Goal: Use online tool/utility: Utilize a website feature to perform a specific function

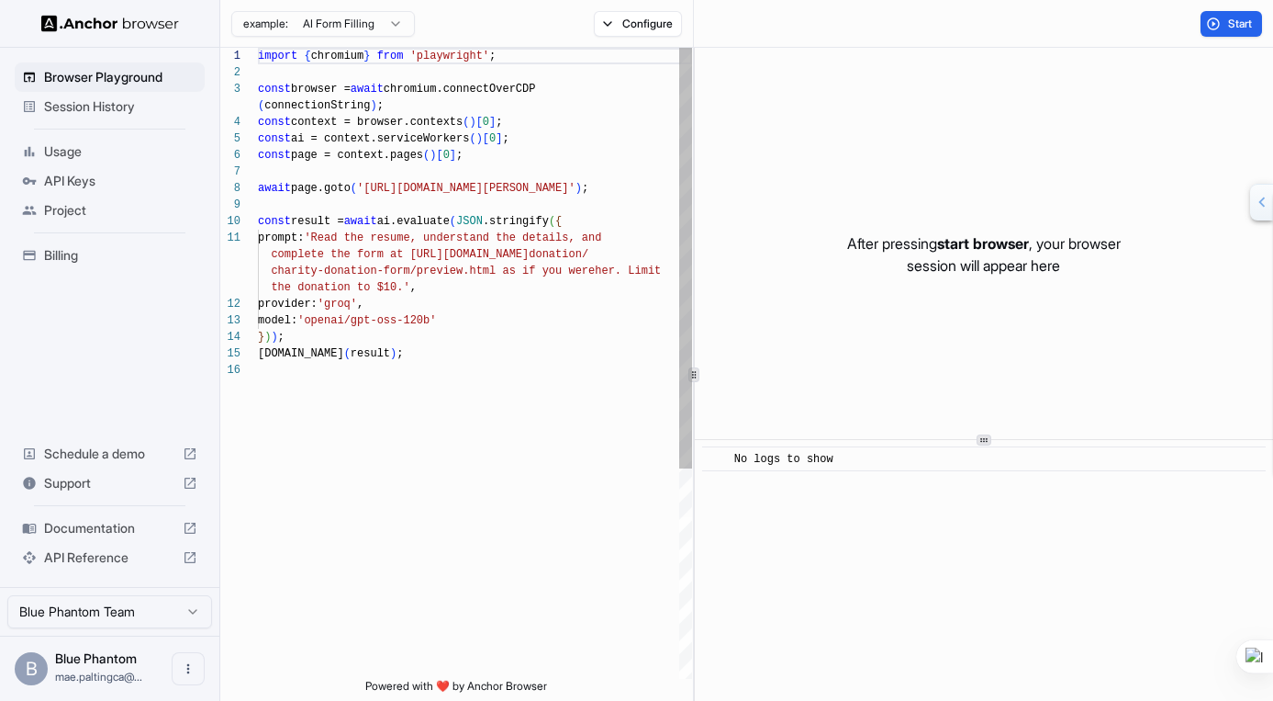
scroll to position [149, 0]
click at [634, 33] on button "Configure" at bounding box center [638, 24] width 89 height 26
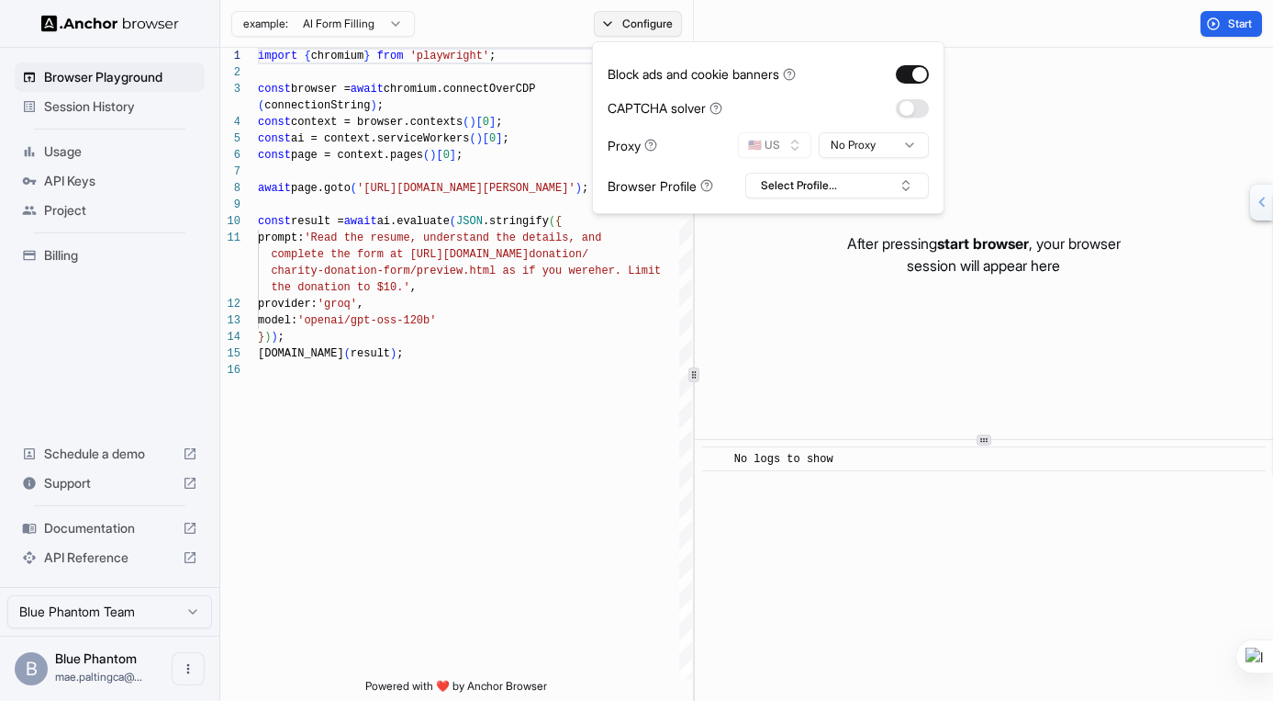
click at [633, 33] on button "Configure" at bounding box center [638, 24] width 89 height 26
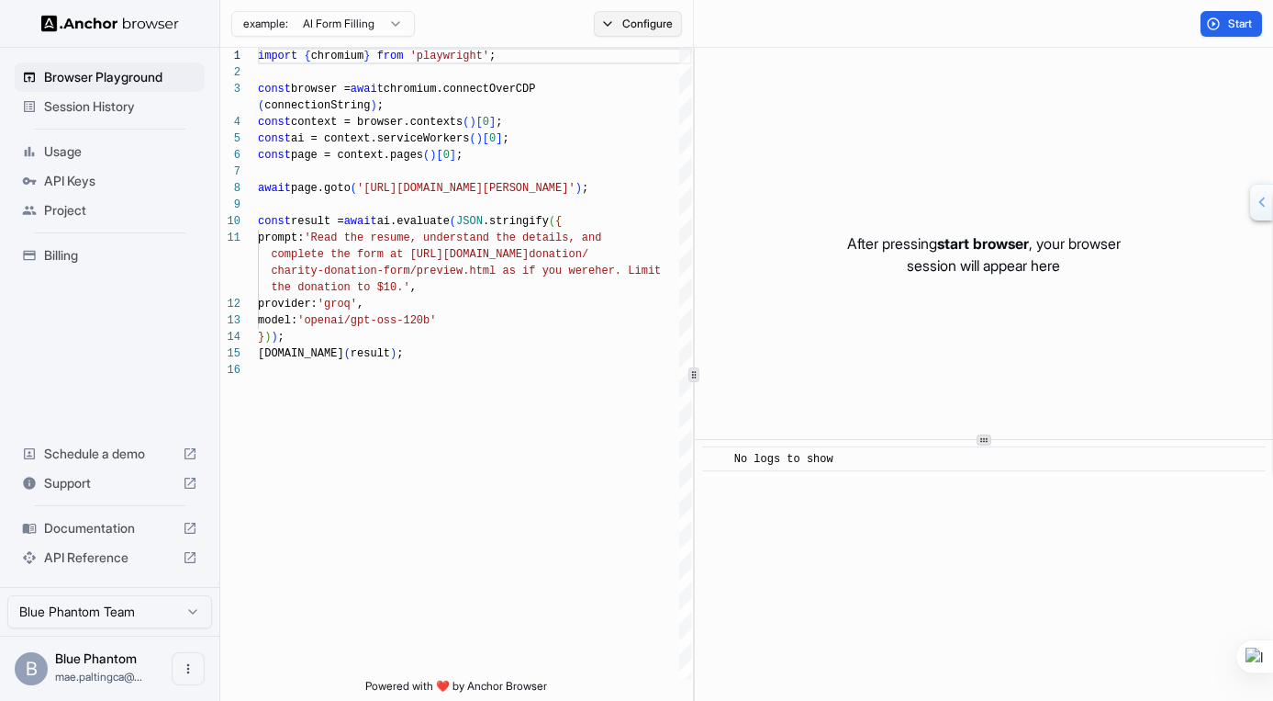
click at [619, 33] on button "Configure" at bounding box center [638, 24] width 89 height 26
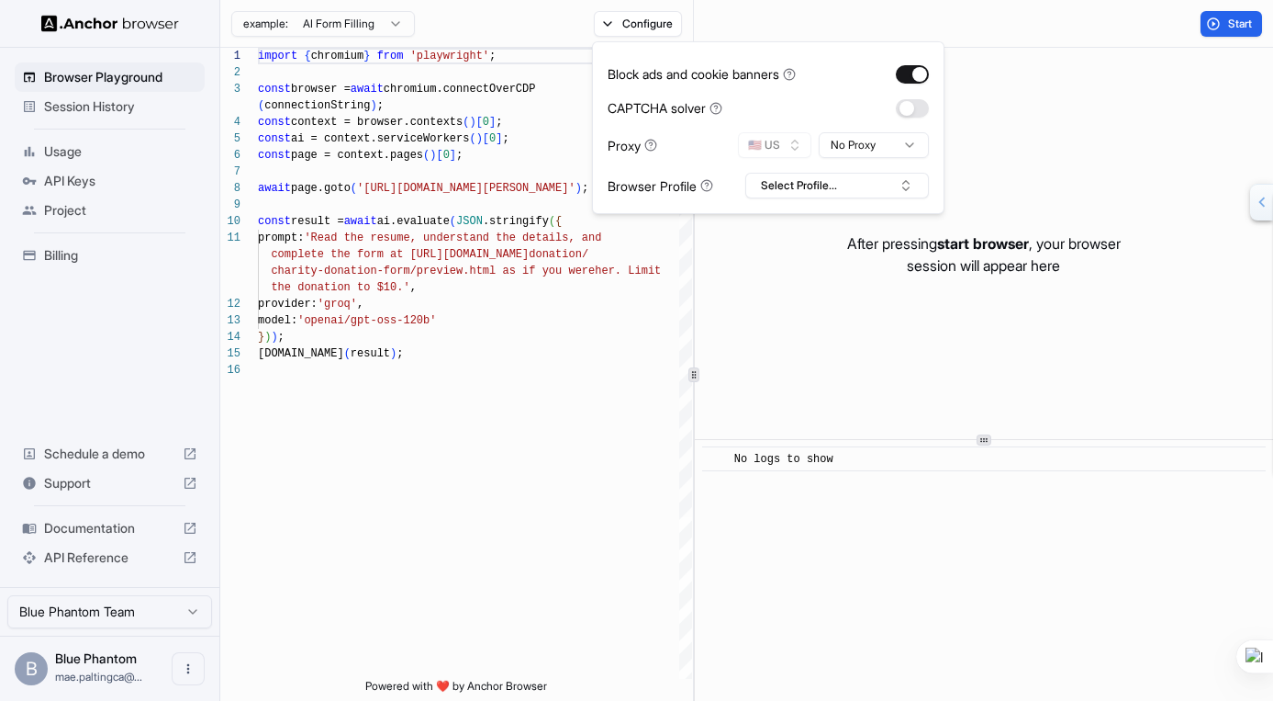
click at [905, 116] on button "button" at bounding box center [912, 108] width 33 height 18
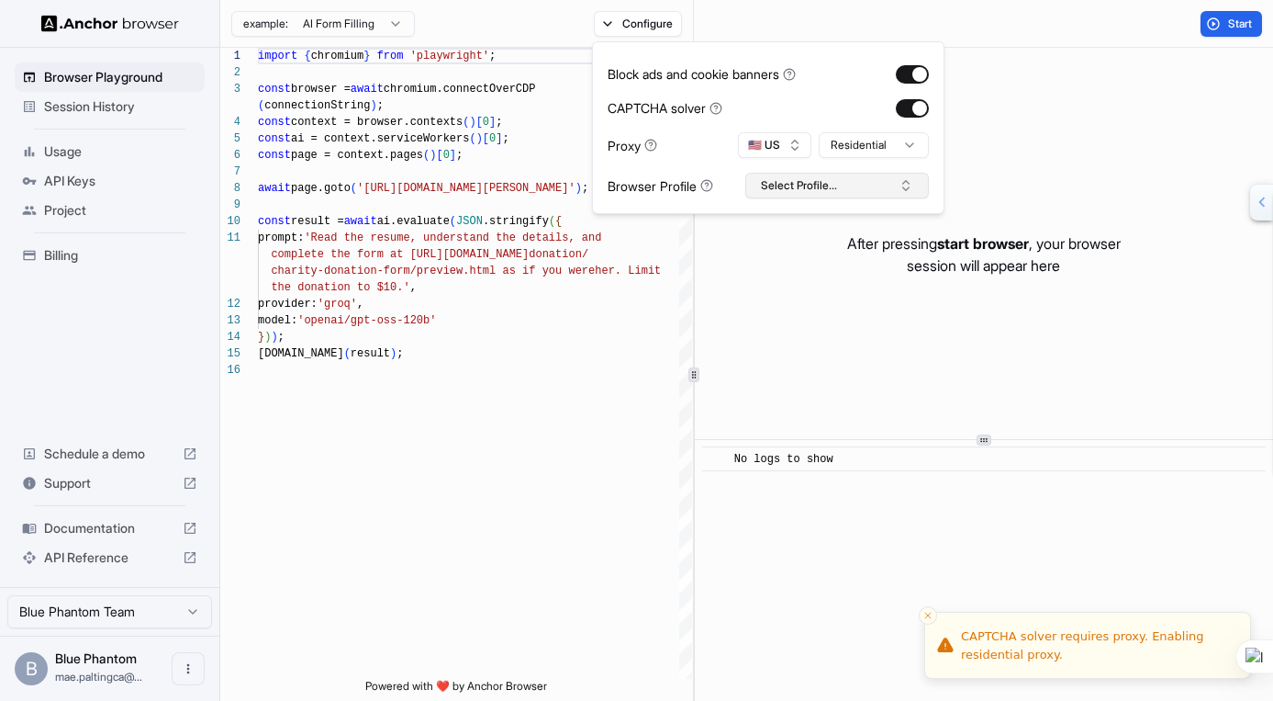
click at [804, 191] on button "Select Profile..." at bounding box center [838, 186] width 184 height 26
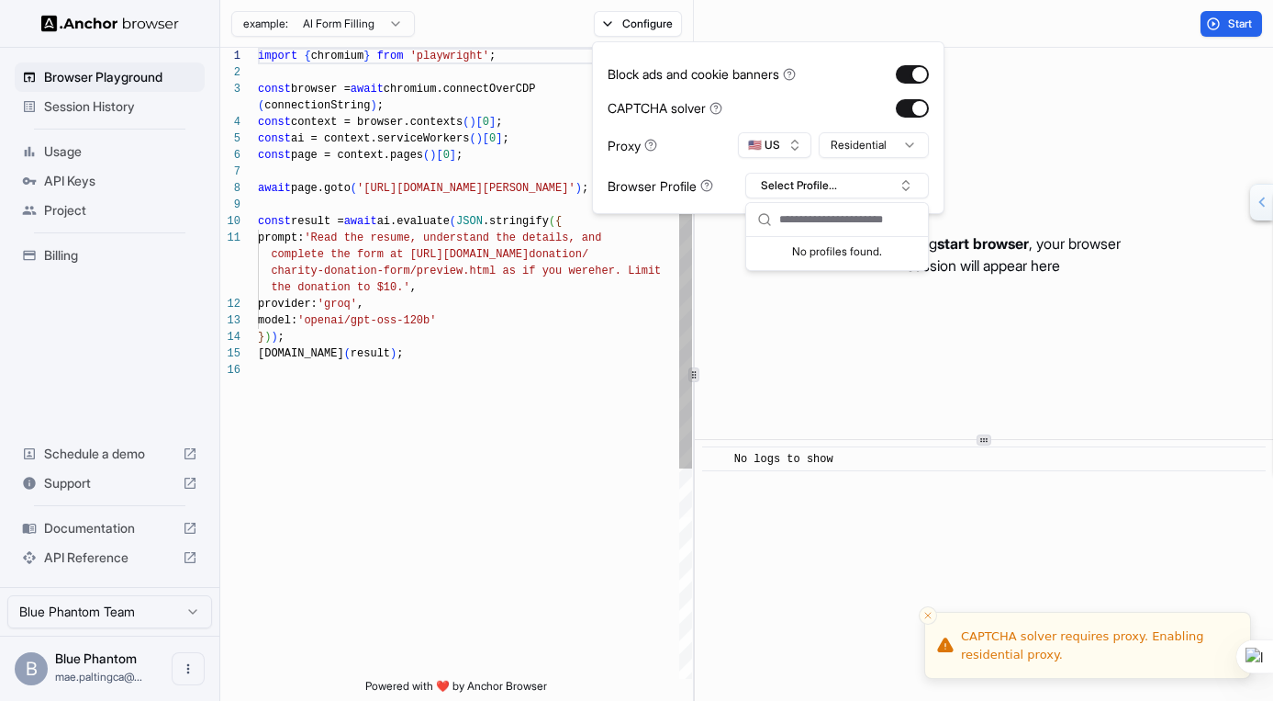
click at [611, 342] on div "import { chromium } from 'playwright' ; const browser = await chromium.connectO…" at bounding box center [475, 520] width 434 height 945
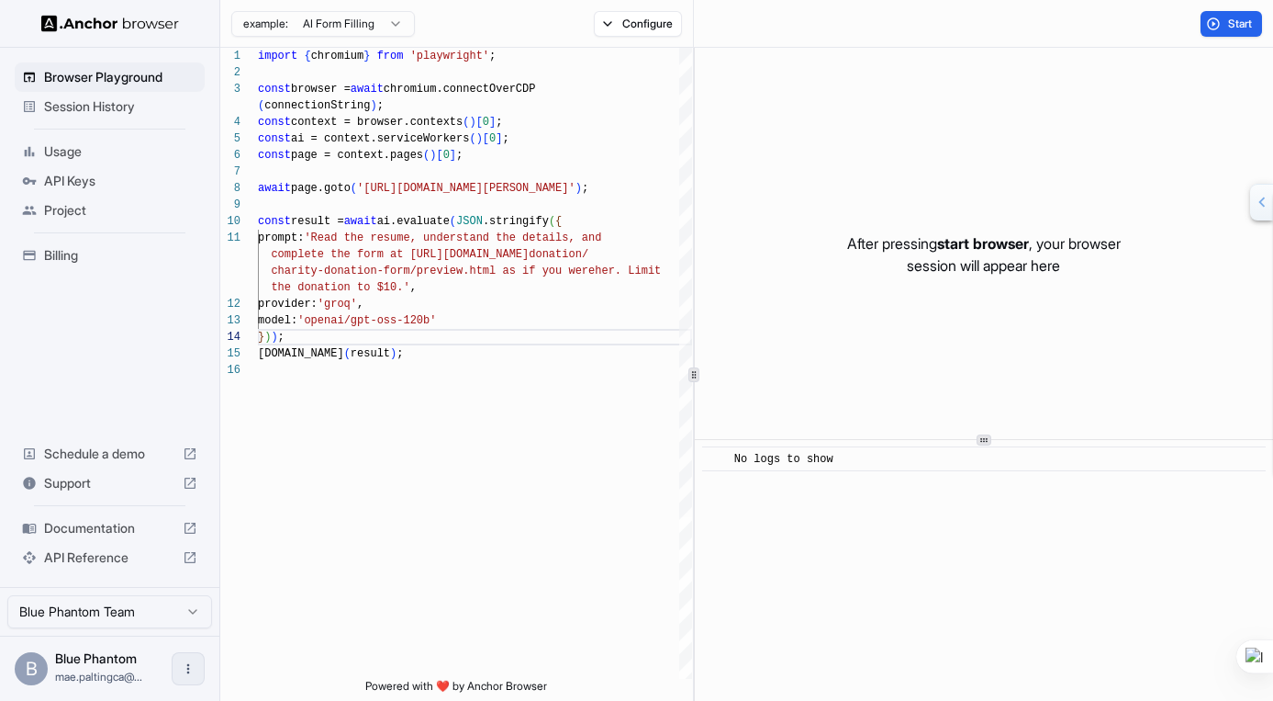
click at [188, 678] on button "Open menu" at bounding box center [188, 668] width 33 height 33
click at [487, 688] on div at bounding box center [636, 350] width 1273 height 701
click at [104, 534] on span "Documentation" at bounding box center [109, 528] width 131 height 18
click at [862, 322] on div "After pressing start browser , your browser session will appear here" at bounding box center [984, 254] width 578 height 413
click at [806, 474] on div "​ No logs to show" at bounding box center [984, 570] width 578 height 261
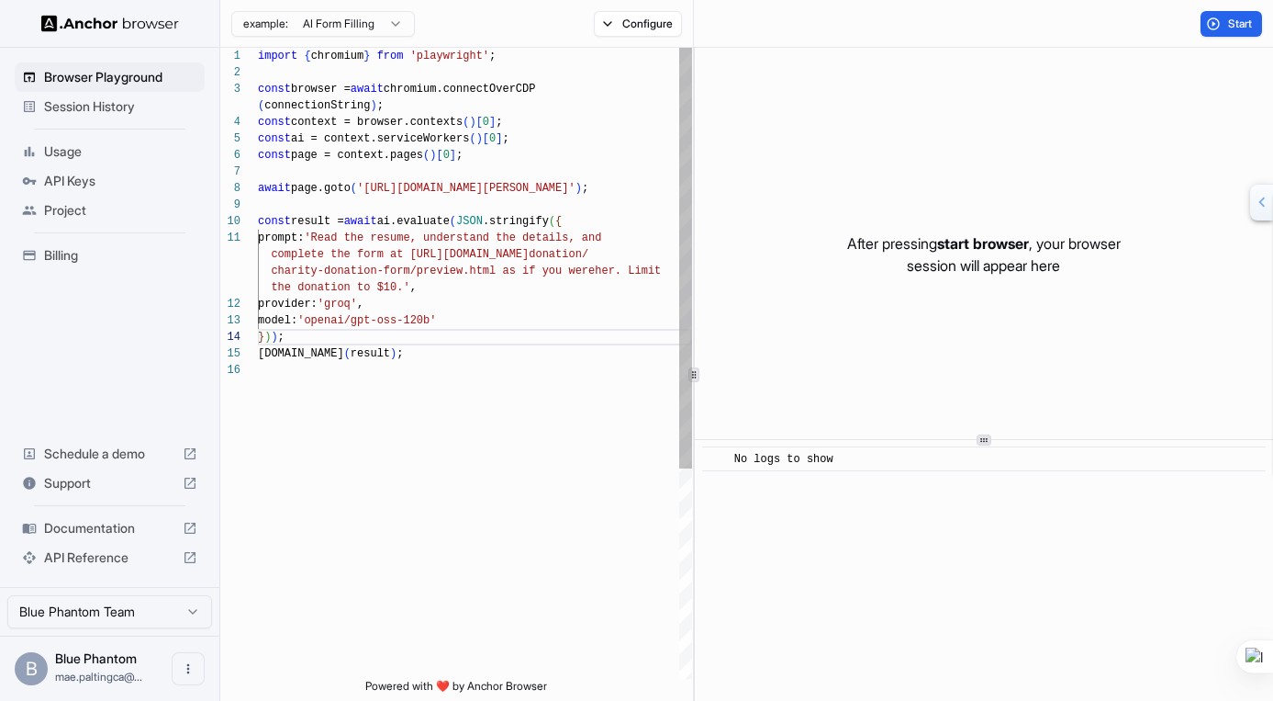
click at [474, 437] on div "import { chromium } from 'playwright' ; const browser = await chromium.connectO…" at bounding box center [475, 520] width 434 height 945
click at [810, 267] on div "After pressing start browser , your browser session will appear here" at bounding box center [984, 254] width 578 height 413
click at [407, 28] on html "Browser Playground Session History Usage API Keys Project Billing Schedule a de…" at bounding box center [636, 350] width 1273 height 701
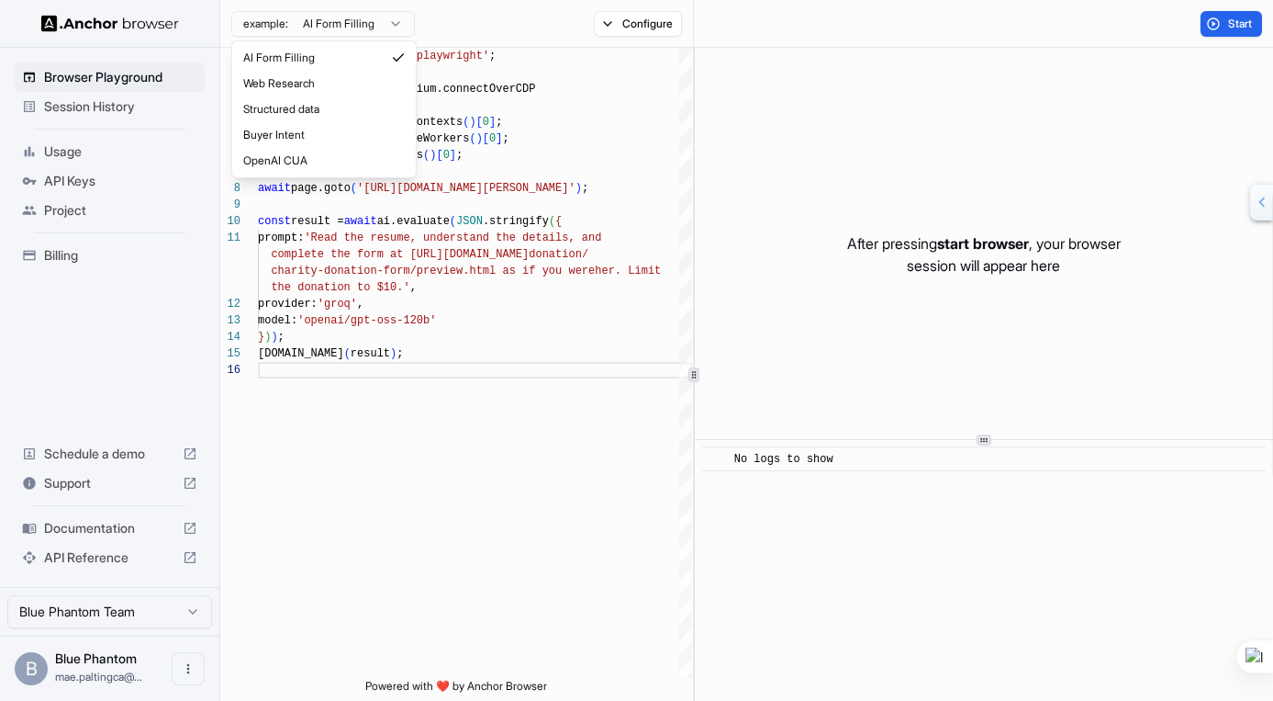
type textarea "**********"
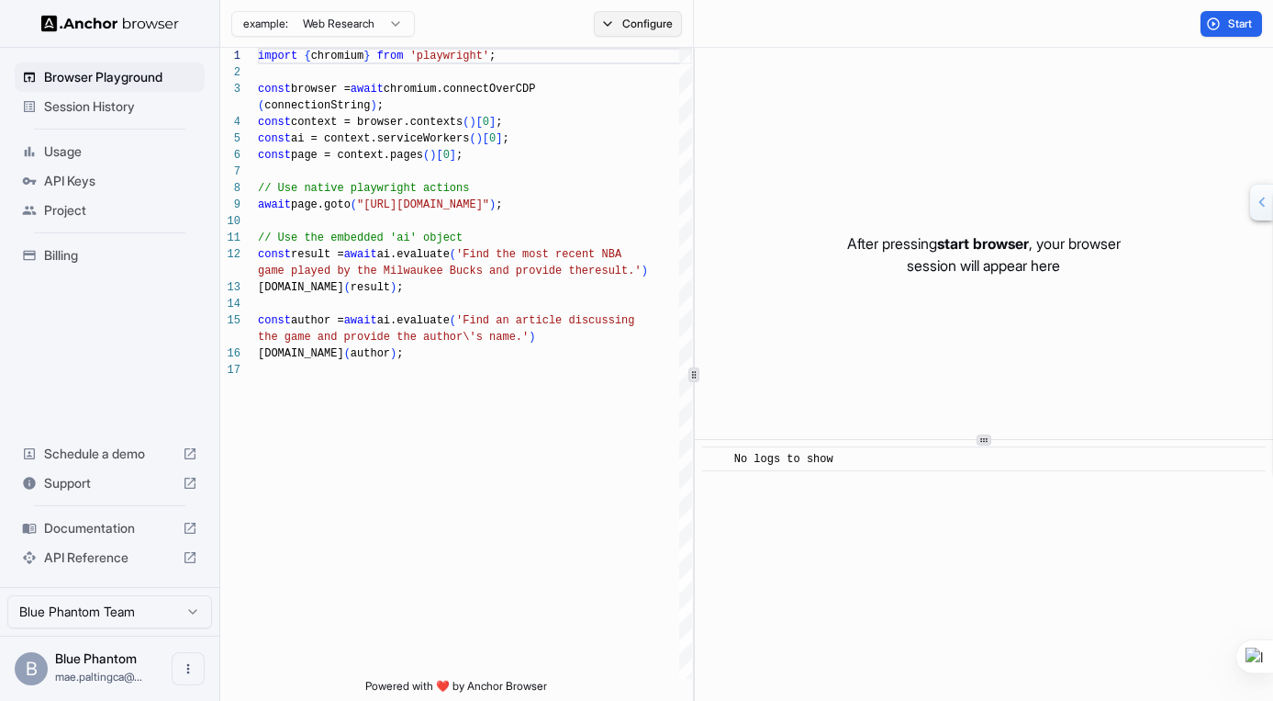
click at [634, 20] on button "Configure" at bounding box center [638, 24] width 89 height 26
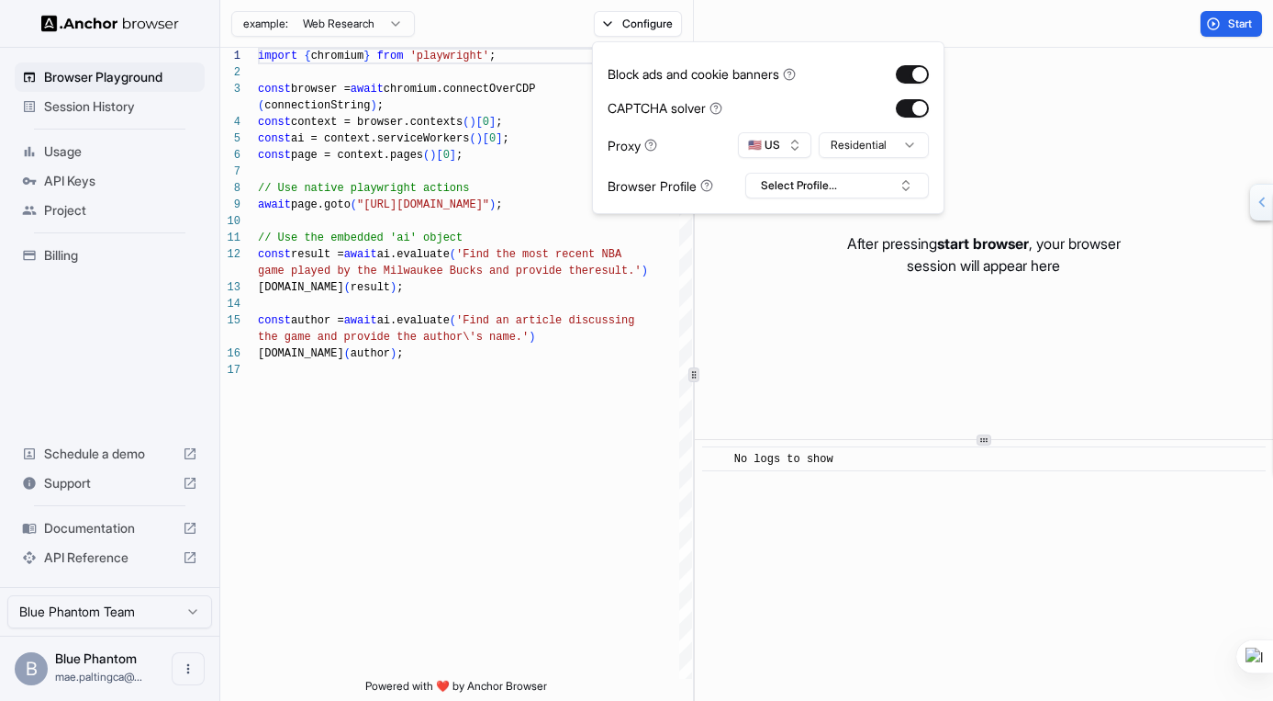
drag, startPoint x: 92, startPoint y: 344, endPoint x: 92, endPoint y: 320, distance: 23.9
click at [92, 344] on div "Browser Playground Session History Usage API Keys Project Billing Schedule a de…" at bounding box center [109, 317] width 219 height 539
